Goal: Navigation & Orientation: Find specific page/section

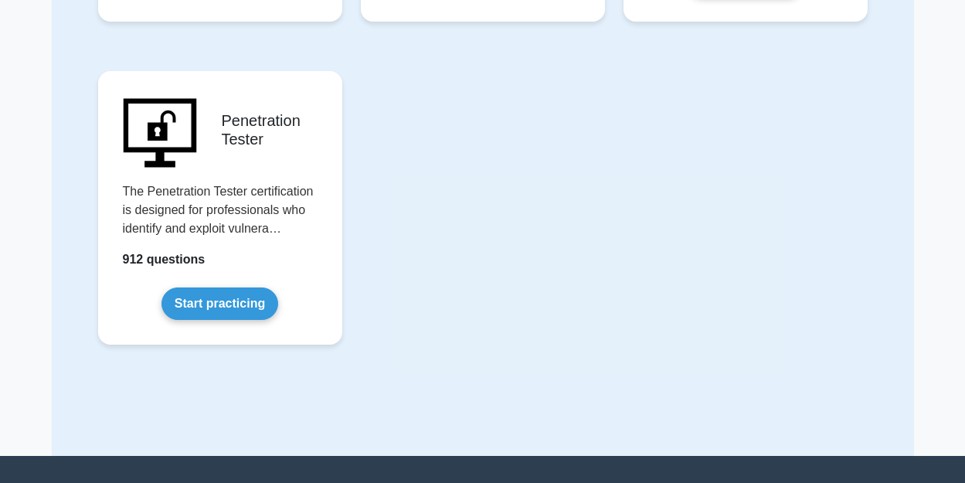
scroll to position [3678, 0]
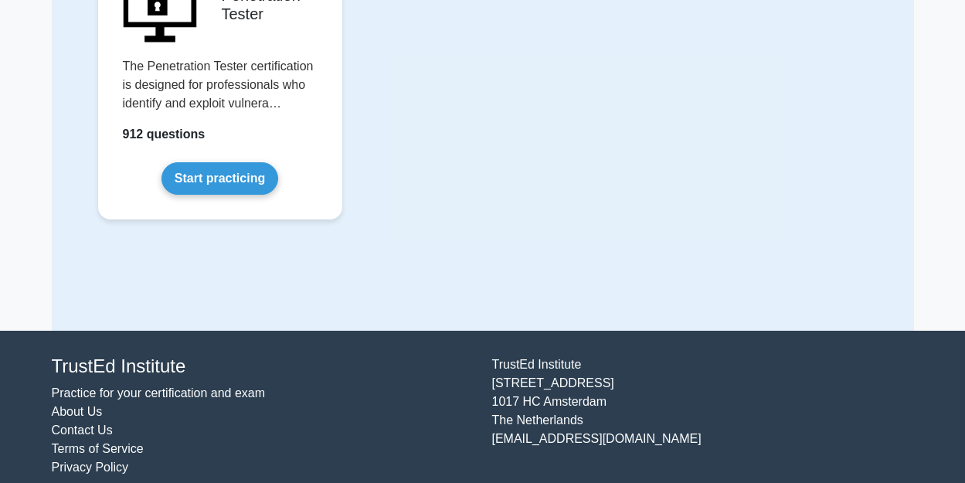
click at [85, 405] on link "About Us" at bounding box center [77, 411] width 51 height 13
click at [89, 405] on link "About Us" at bounding box center [77, 411] width 51 height 13
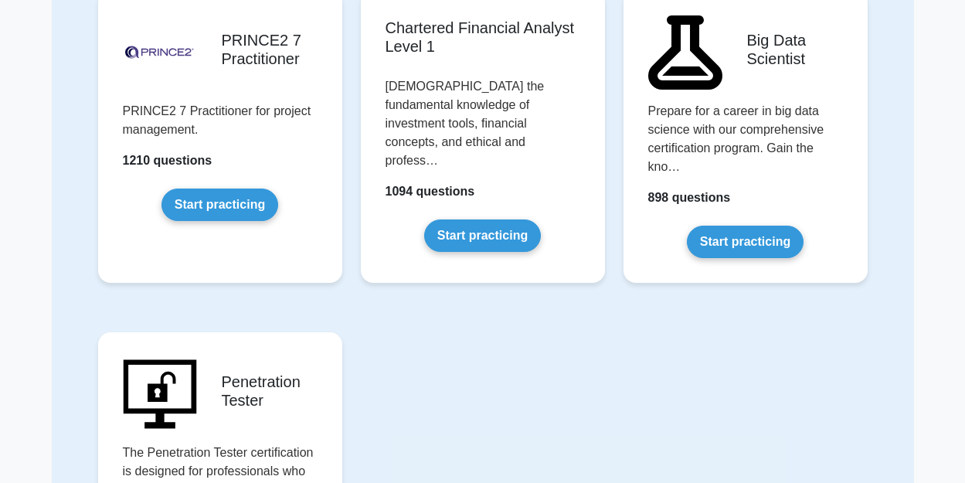
scroll to position [2906, 0]
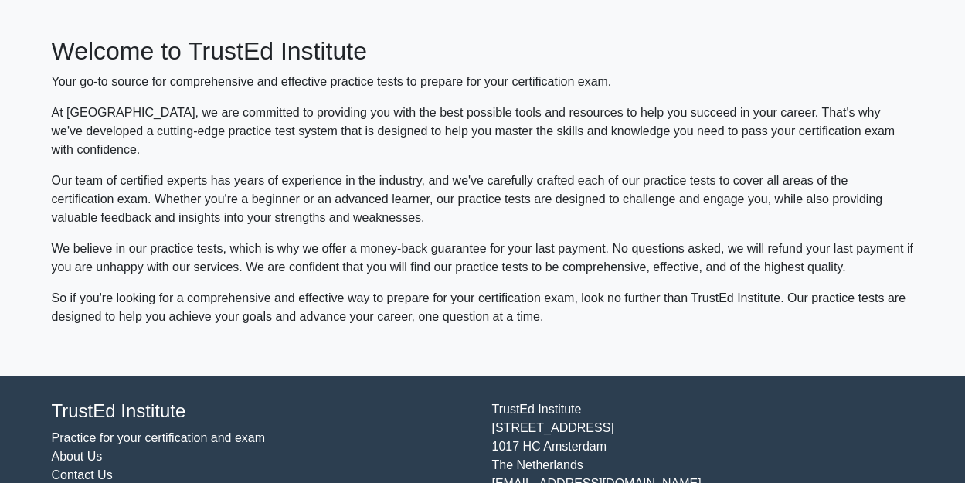
scroll to position [114, 0]
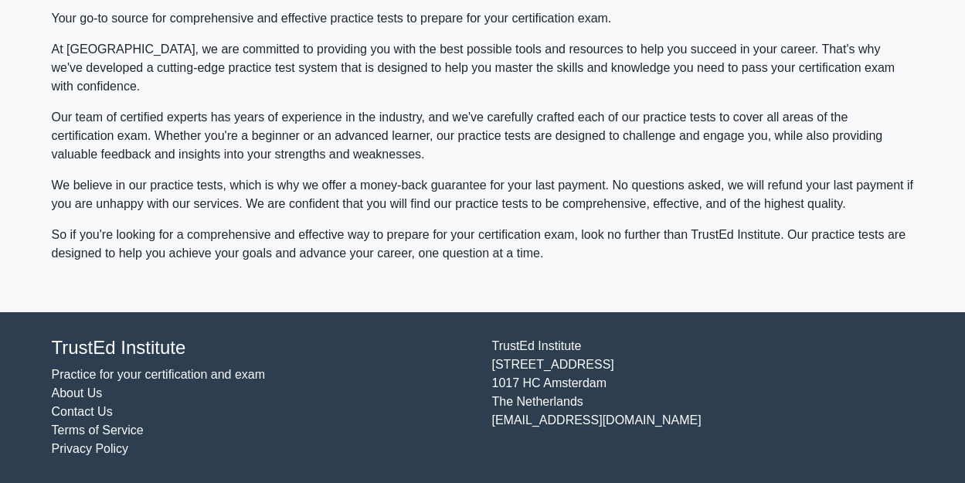
click at [80, 432] on link "Terms of Service" at bounding box center [98, 429] width 92 height 13
drag, startPoint x: 80, startPoint y: 432, endPoint x: 293, endPoint y: 477, distance: 218.0
click at [82, 433] on link "Terms of Service" at bounding box center [98, 429] width 92 height 13
